Goal: Navigation & Orientation: Find specific page/section

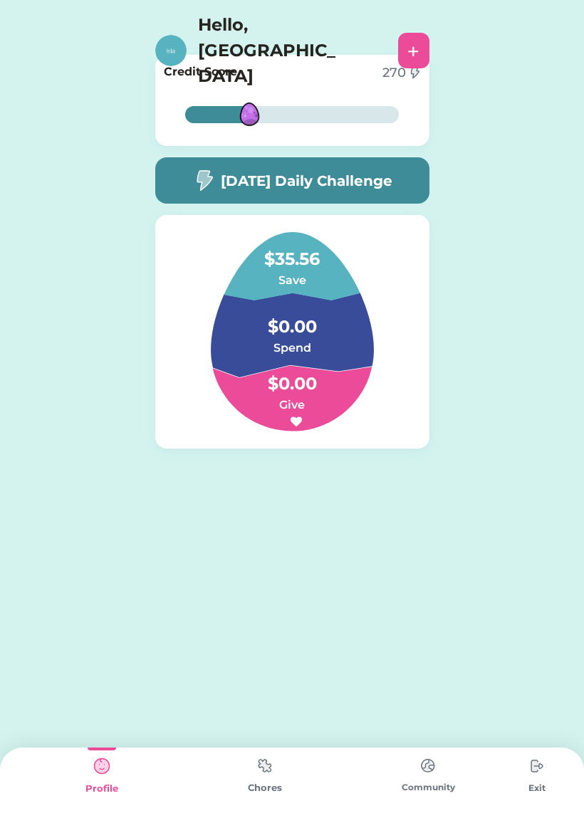
click at [433, 767] on img at bounding box center [428, 766] width 28 height 28
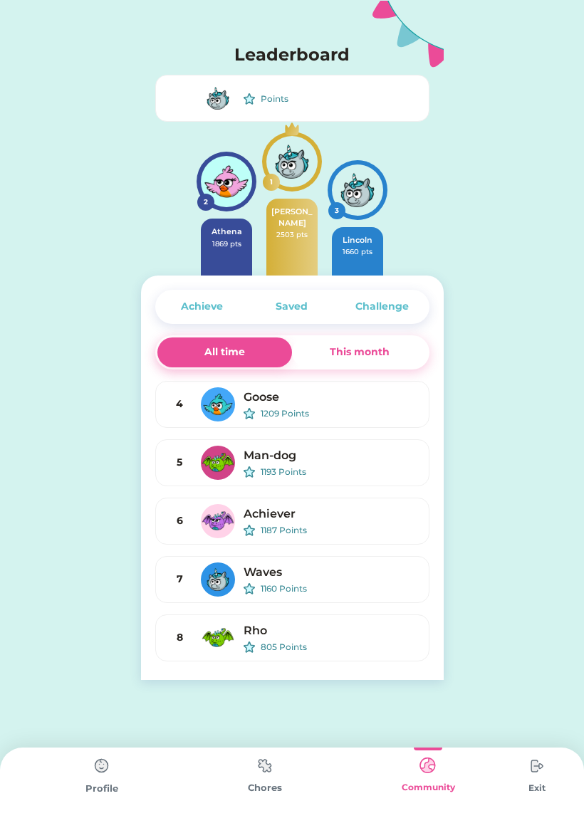
click at [400, 302] on div "Challenge" at bounding box center [381, 306] width 53 height 15
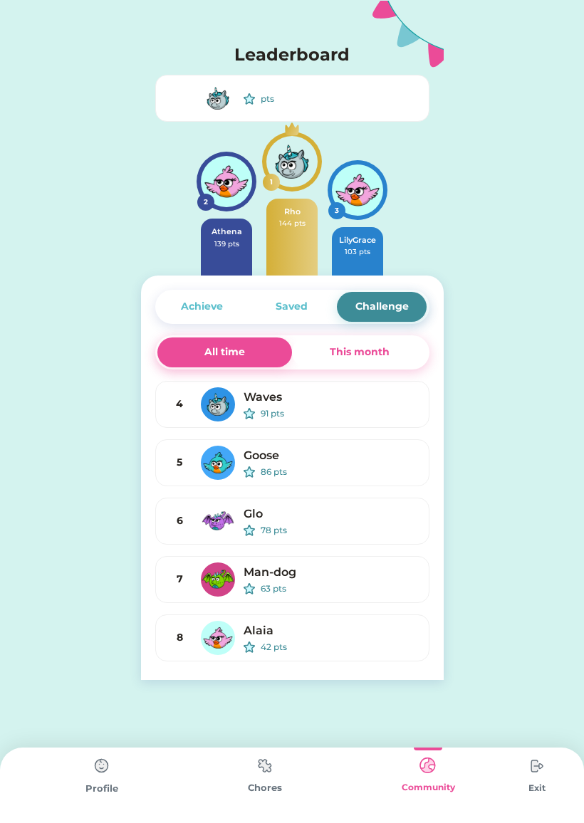
click at [392, 344] on div "This month" at bounding box center [359, 353] width 135 height 30
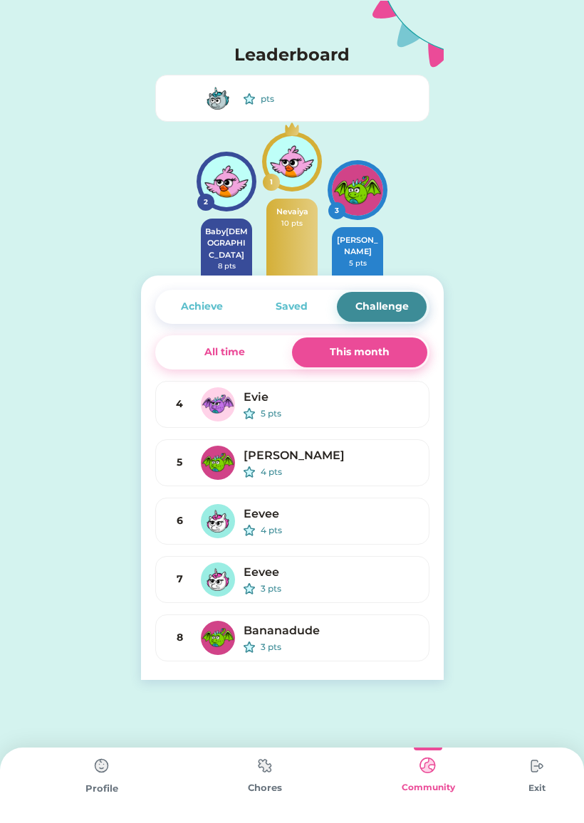
click at [323, 296] on div "Saved" at bounding box center [292, 307] width 90 height 30
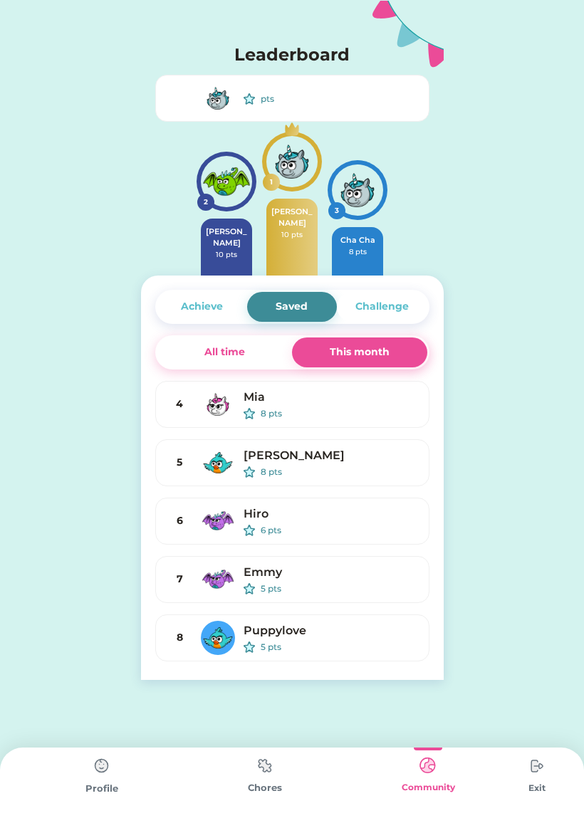
click at [218, 303] on div "Achieve" at bounding box center [202, 306] width 42 height 15
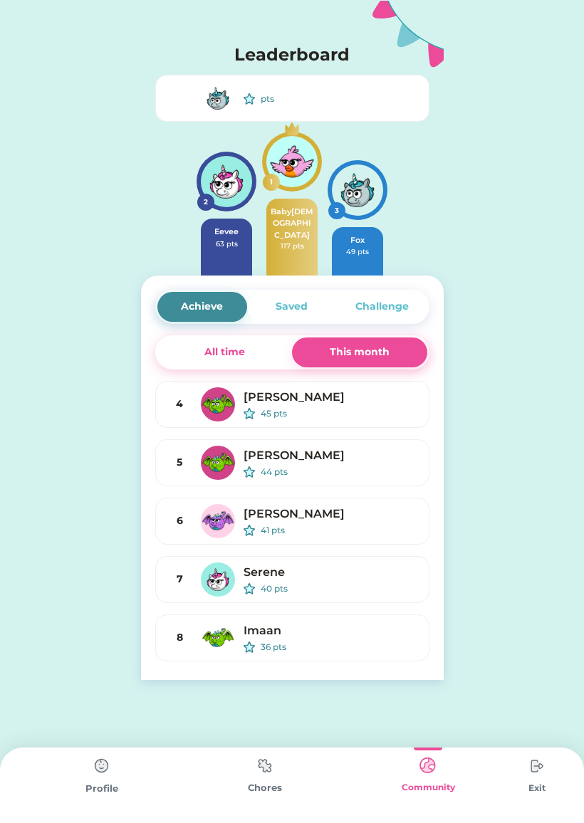
click at [317, 314] on div "Saved" at bounding box center [292, 307] width 90 height 30
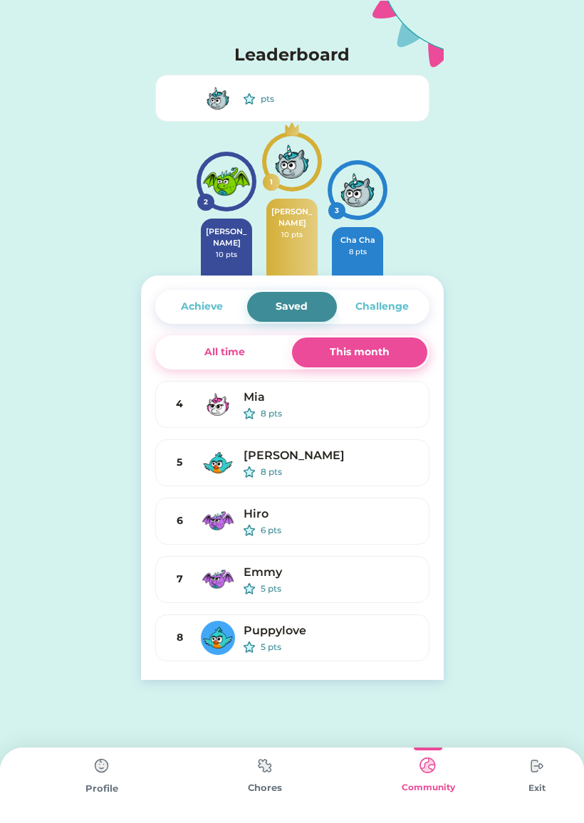
click at [385, 312] on div "Challenge" at bounding box center [381, 306] width 53 height 15
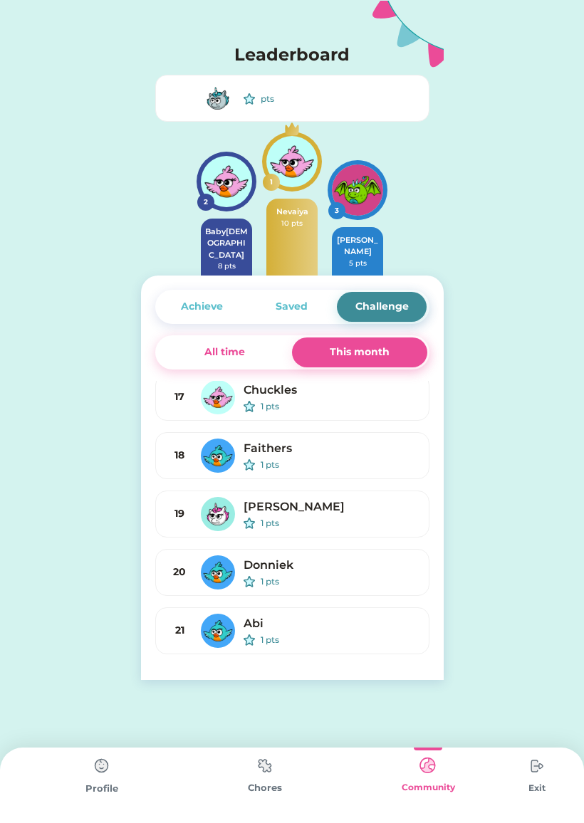
scroll to position [766, 0]
click at [296, 301] on div "Saved" at bounding box center [292, 306] width 32 height 15
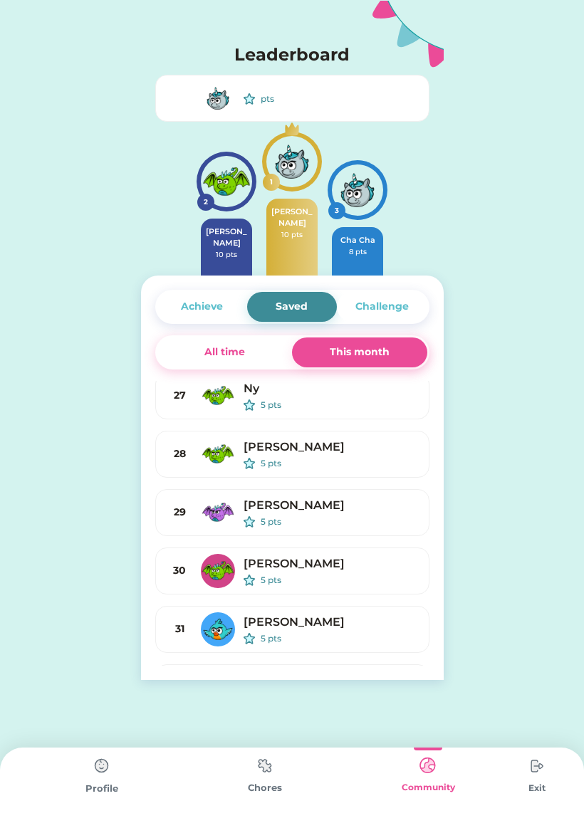
scroll to position [1348, 0]
